Goal: Transaction & Acquisition: Purchase product/service

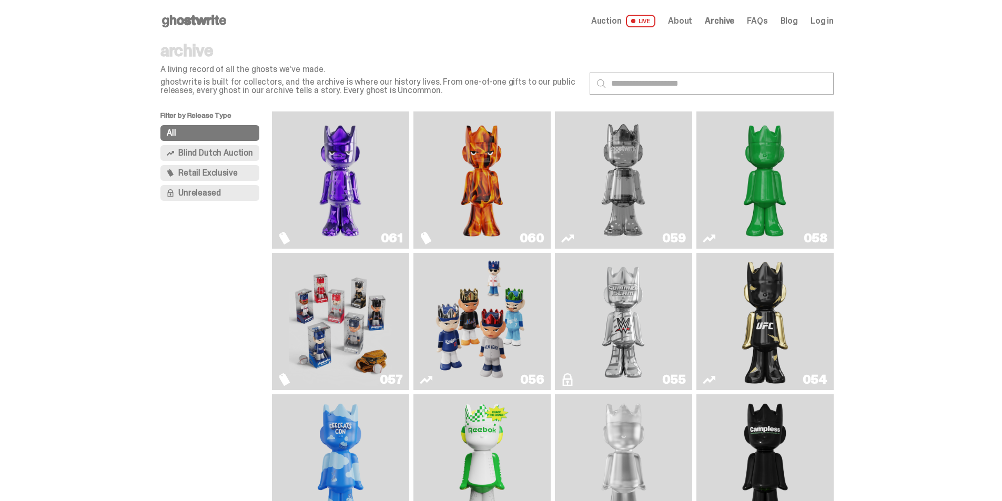
click at [367, 199] on img "Fantasy" at bounding box center [340, 180] width 103 height 129
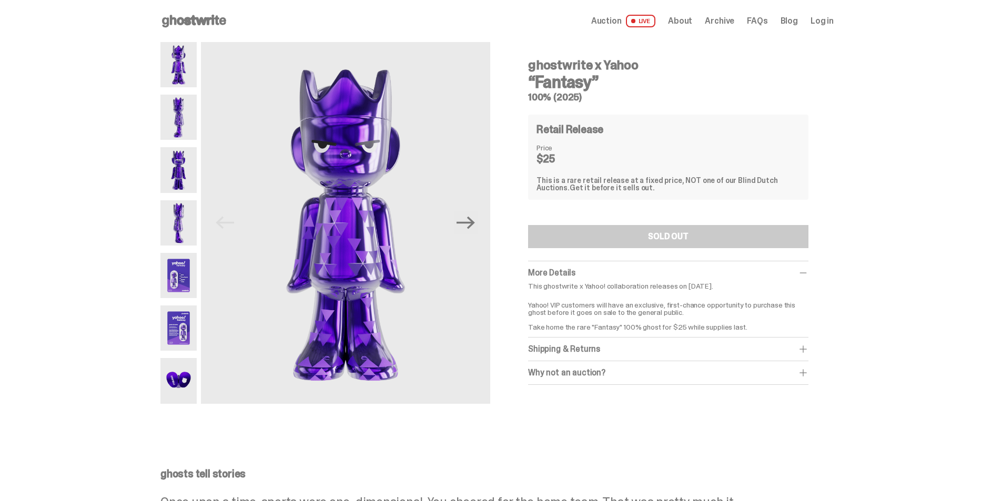
click at [186, 117] on img at bounding box center [178, 117] width 36 height 45
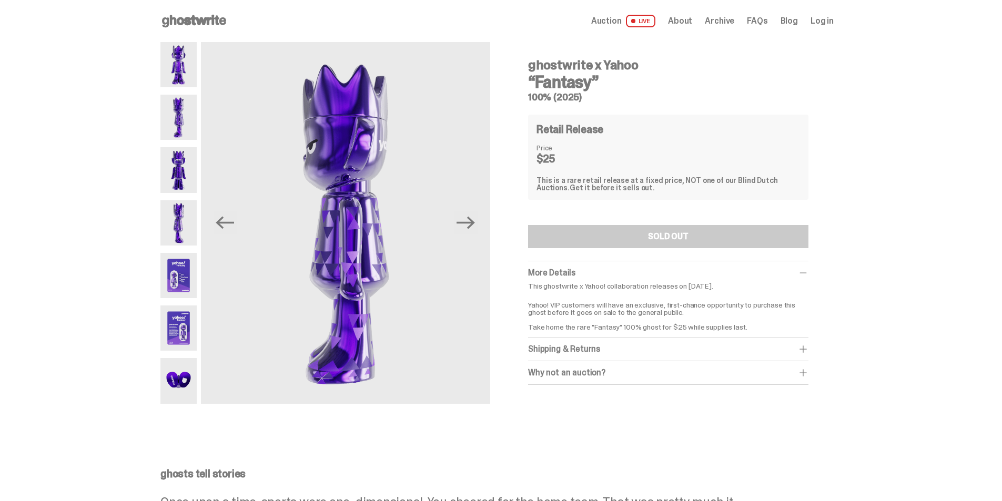
click at [189, 170] on img at bounding box center [178, 169] width 36 height 45
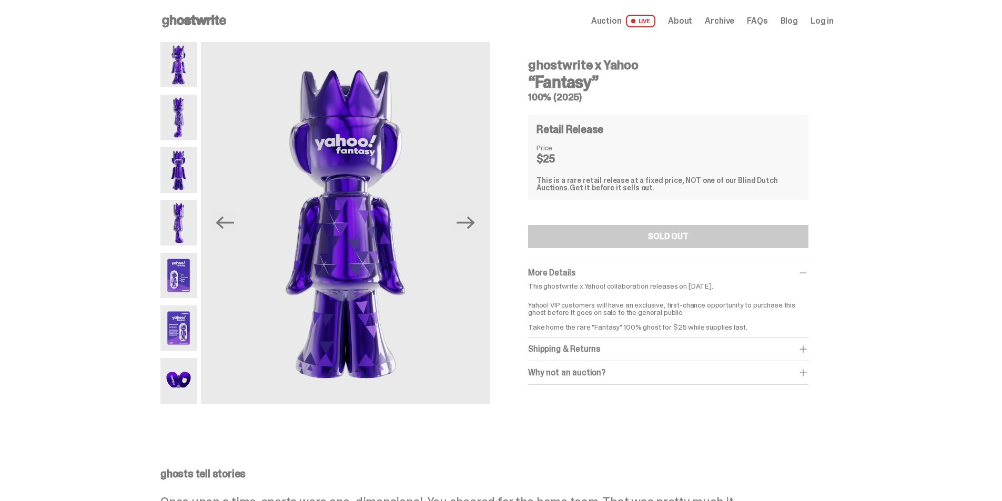
click at [188, 163] on img at bounding box center [178, 169] width 36 height 45
click at [190, 218] on img at bounding box center [178, 222] width 36 height 45
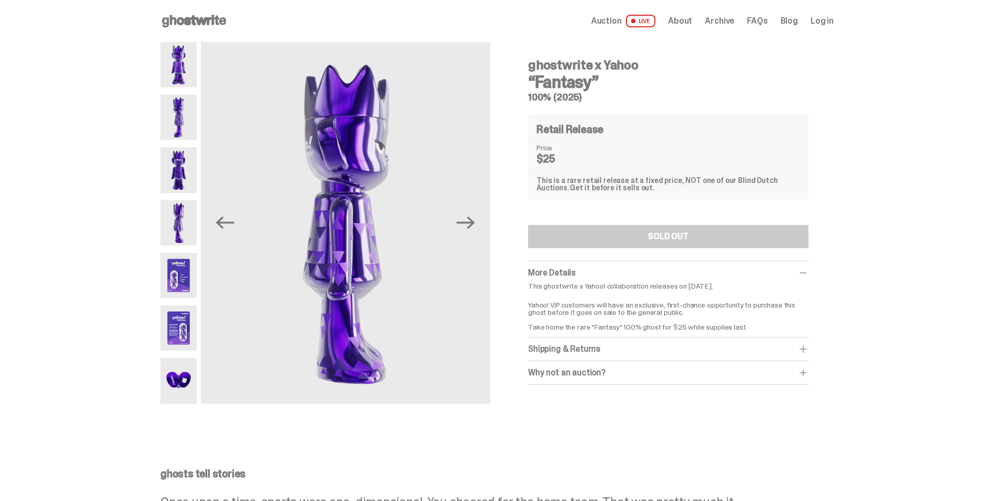
click at [187, 279] on img at bounding box center [178, 275] width 36 height 45
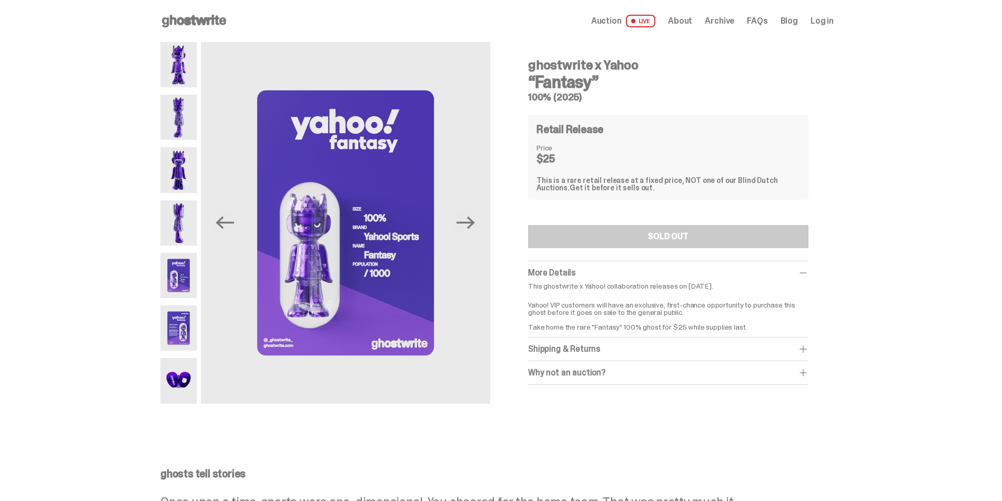
click at [187, 319] on img at bounding box center [178, 328] width 36 height 45
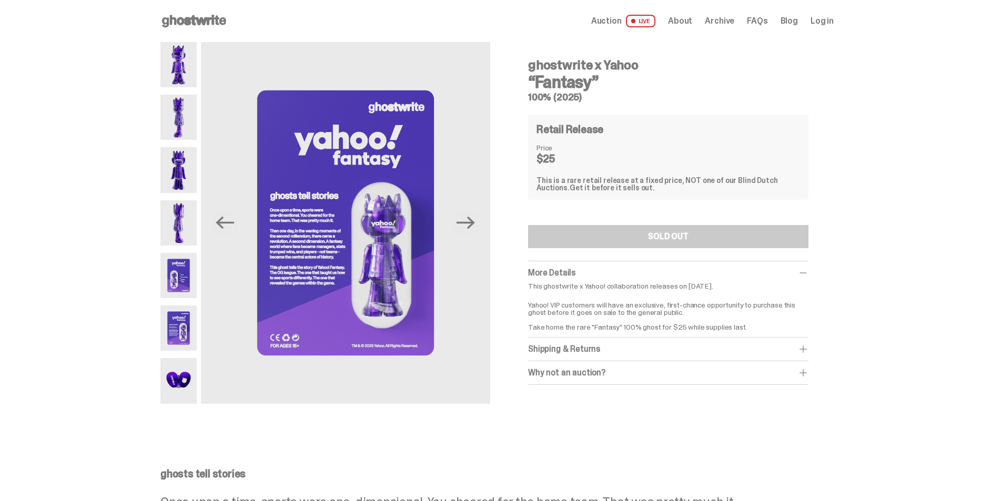
click at [181, 381] on img at bounding box center [178, 380] width 36 height 45
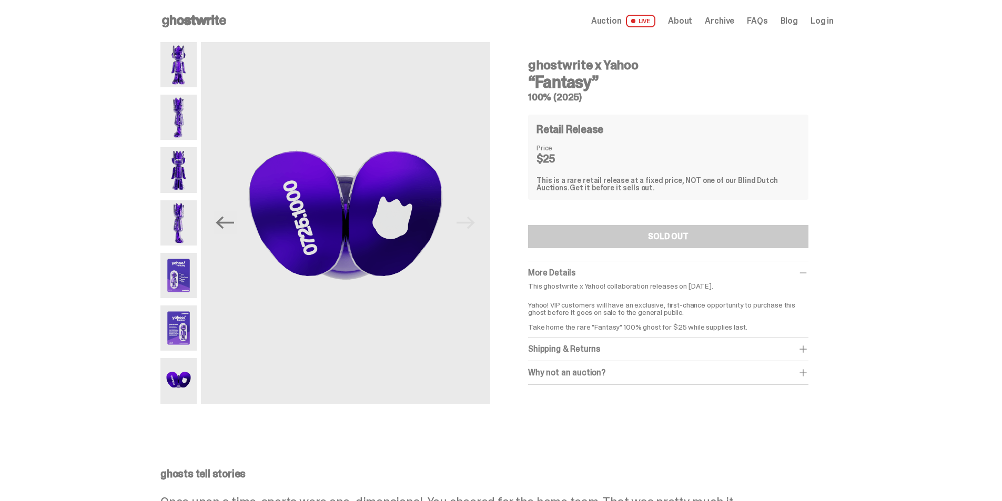
click at [179, 165] on img at bounding box center [178, 169] width 36 height 45
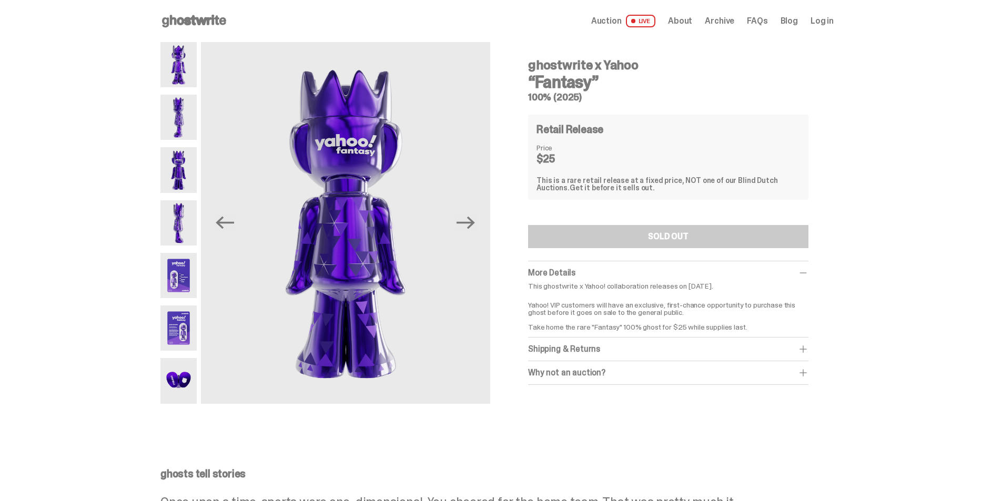
click at [186, 377] on img at bounding box center [178, 380] width 36 height 45
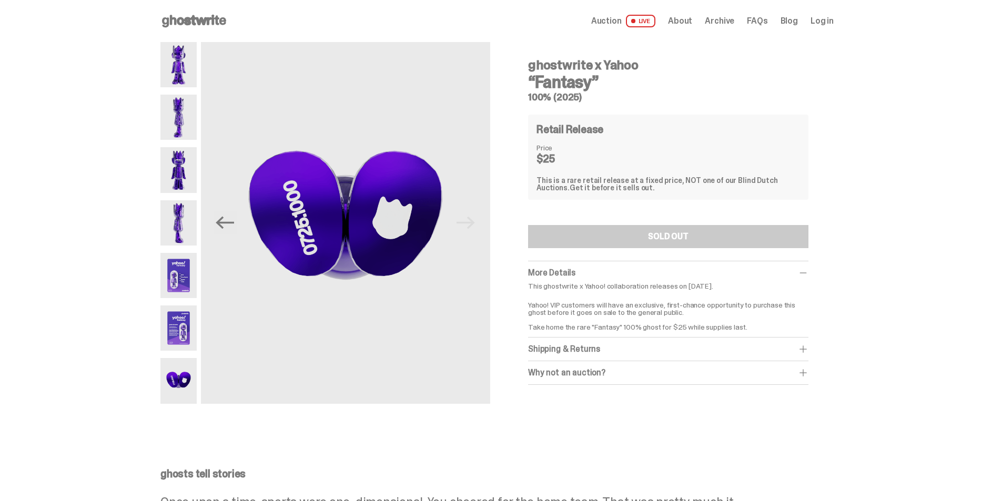
click at [651, 24] on span "LIVE" at bounding box center [641, 21] width 30 height 13
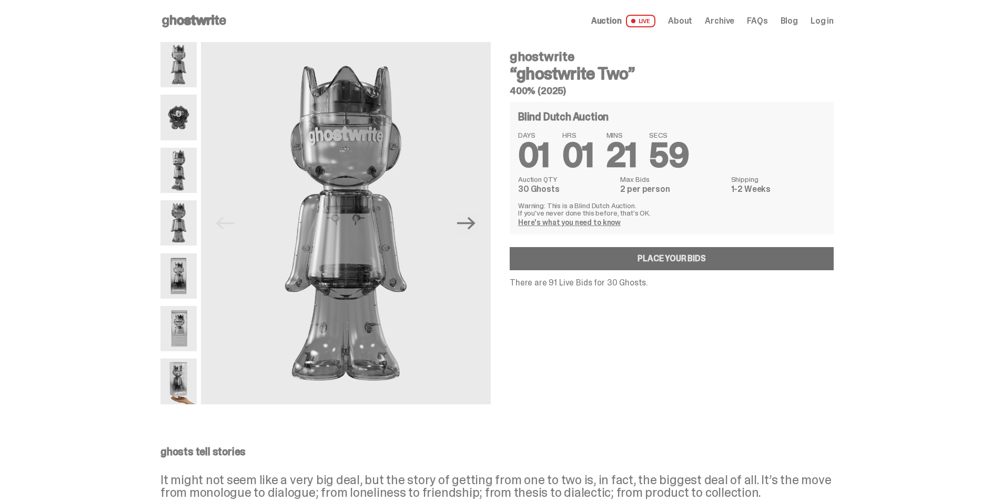
click at [686, 250] on link "Place your Bids" at bounding box center [672, 258] width 324 height 23
